Goal: Information Seeking & Learning: Learn about a topic

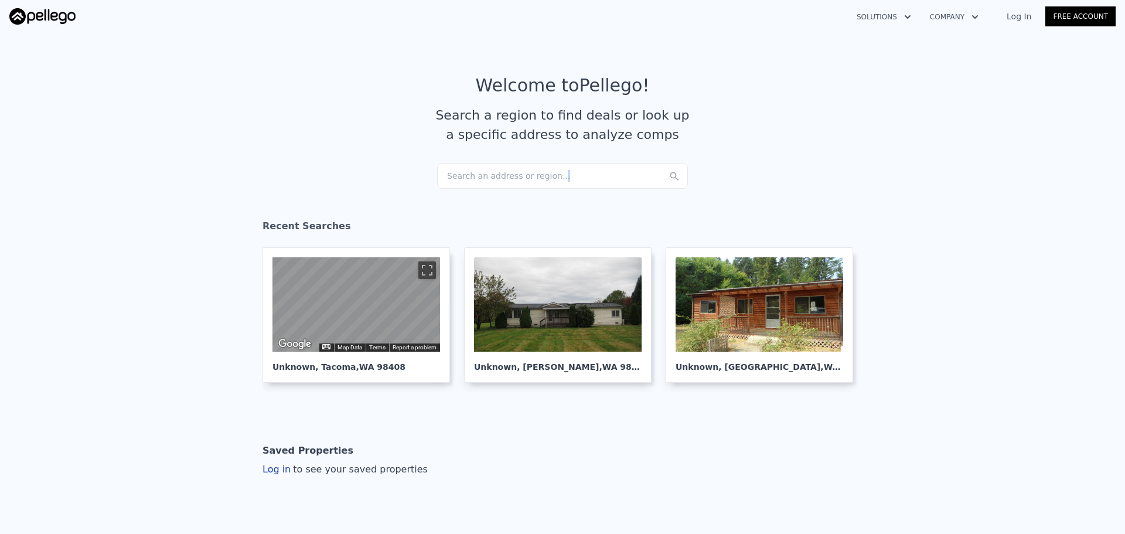
click at [543, 181] on div "Search an address or region..." at bounding box center [562, 176] width 251 height 26
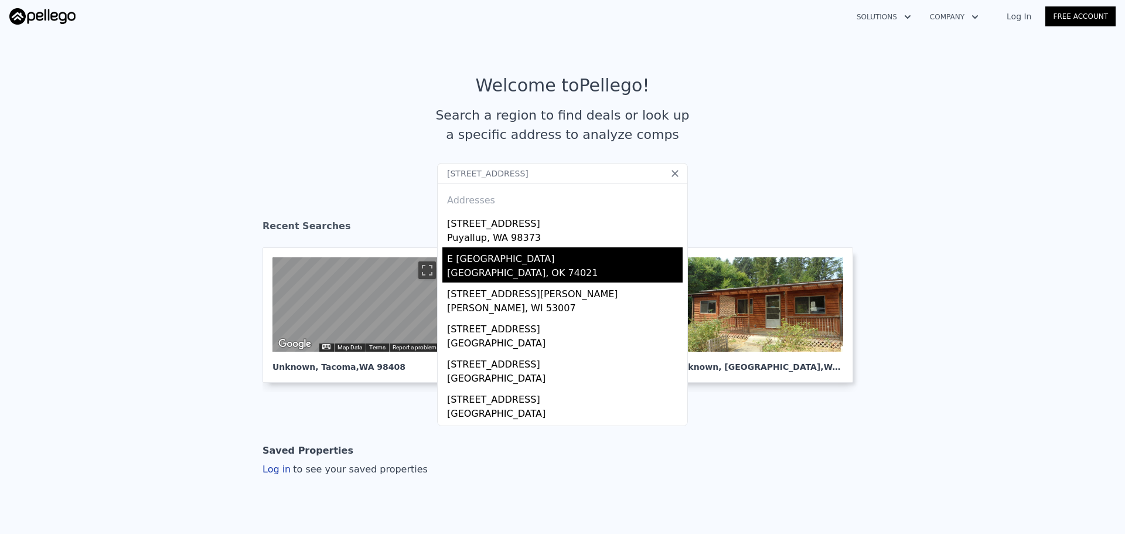
type input "[STREET_ADDRESS]"
click at [532, 259] on div "E [GEOGRAPHIC_DATA]" at bounding box center [565, 256] width 236 height 19
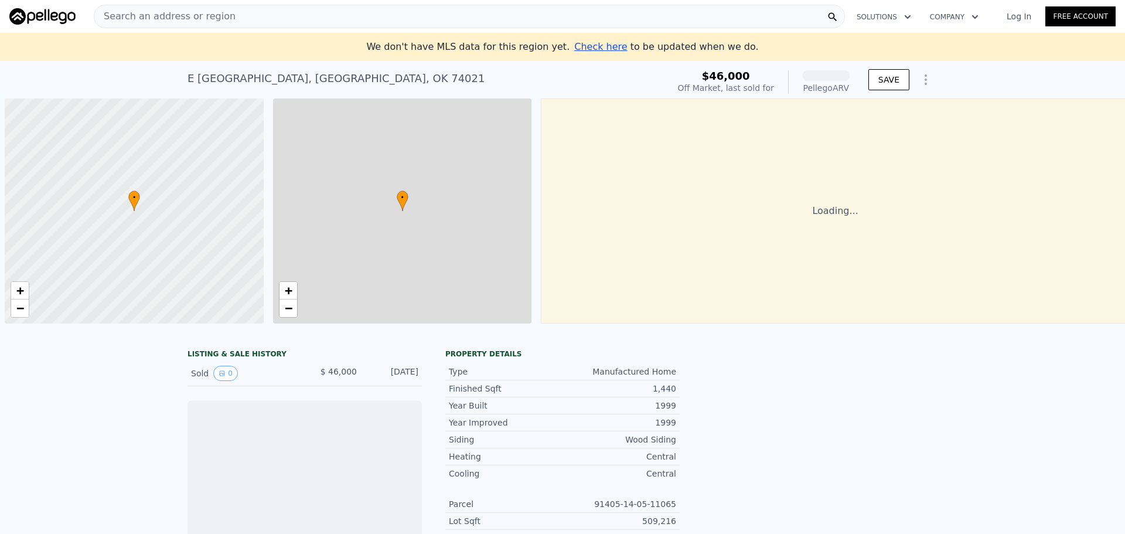
scroll to position [0, 5]
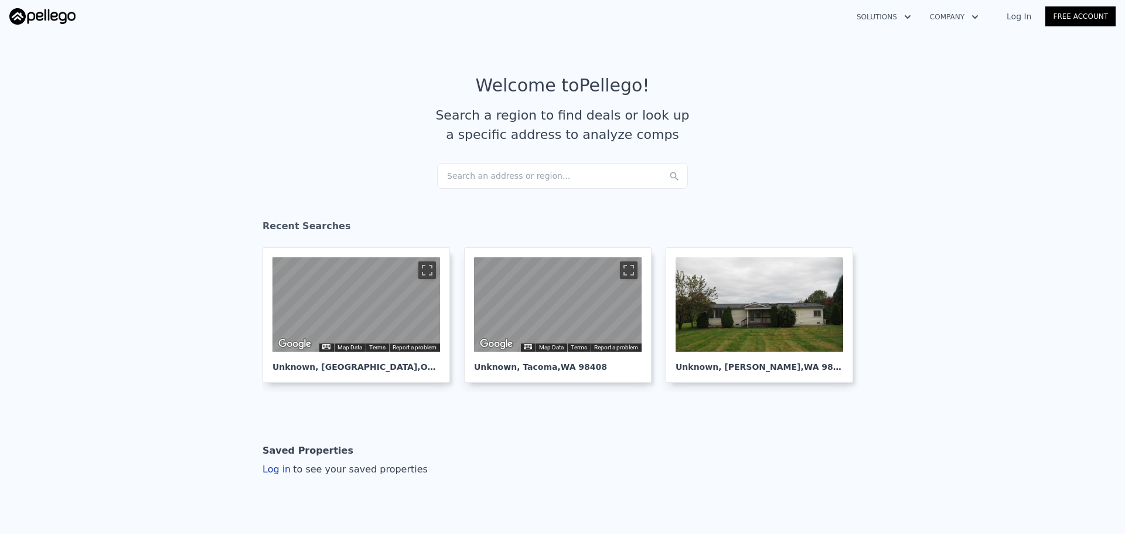
click at [481, 186] on div "Search an address or region..." at bounding box center [562, 176] width 251 height 26
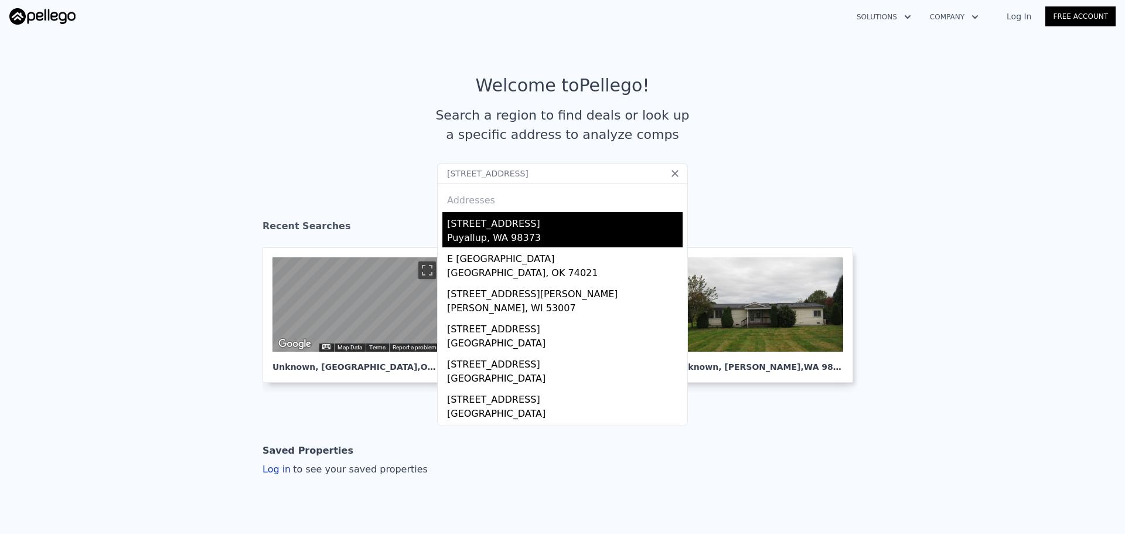
type input "[STREET_ADDRESS]"
click at [518, 227] on div "[STREET_ADDRESS]" at bounding box center [565, 221] width 236 height 19
